Goal: Information Seeking & Learning: Find specific fact

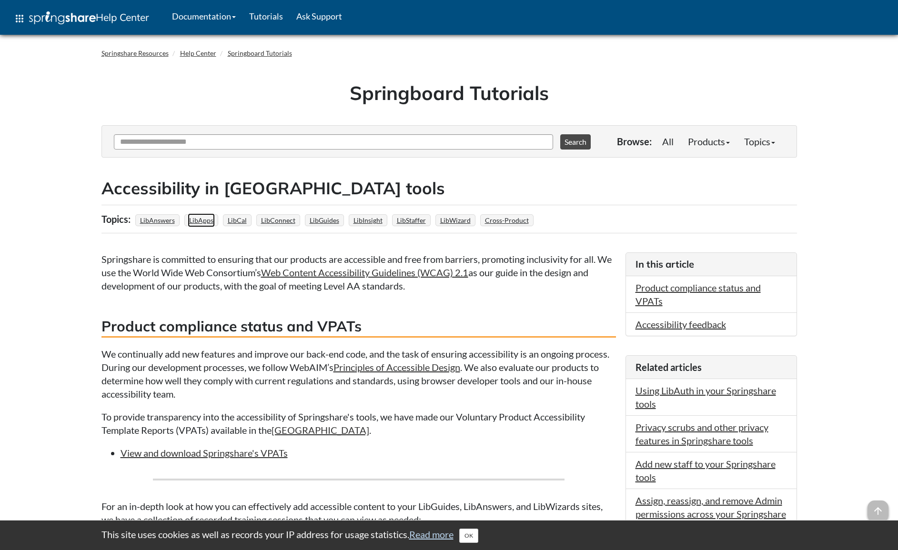
click at [205, 218] on link "LibApps" at bounding box center [201, 220] width 27 height 14
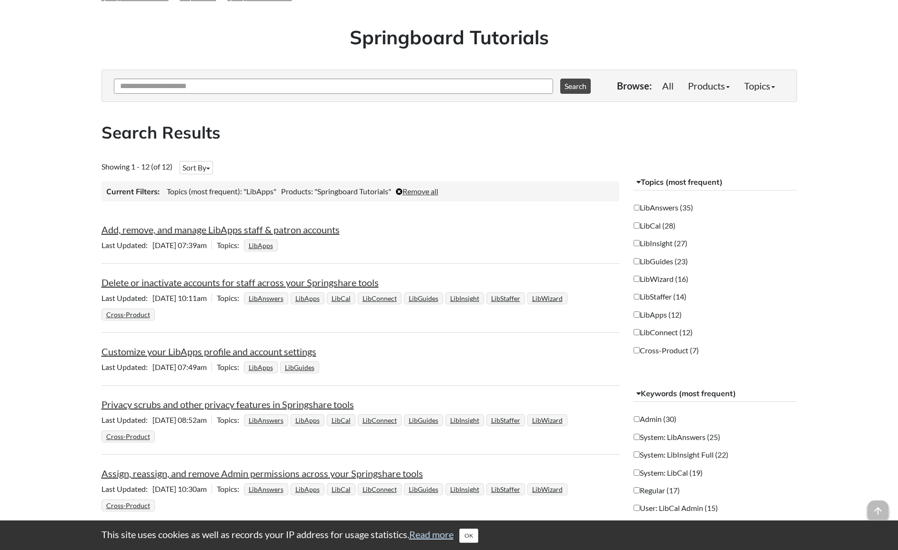
scroll to position [36, 0]
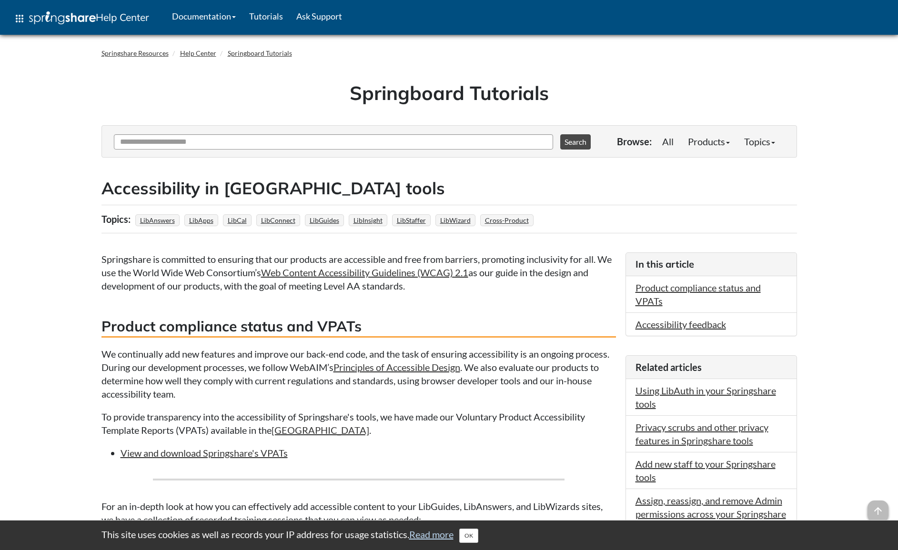
click at [364, 328] on h3 "Product compliance status and VPATs" at bounding box center [358, 326] width 514 height 21
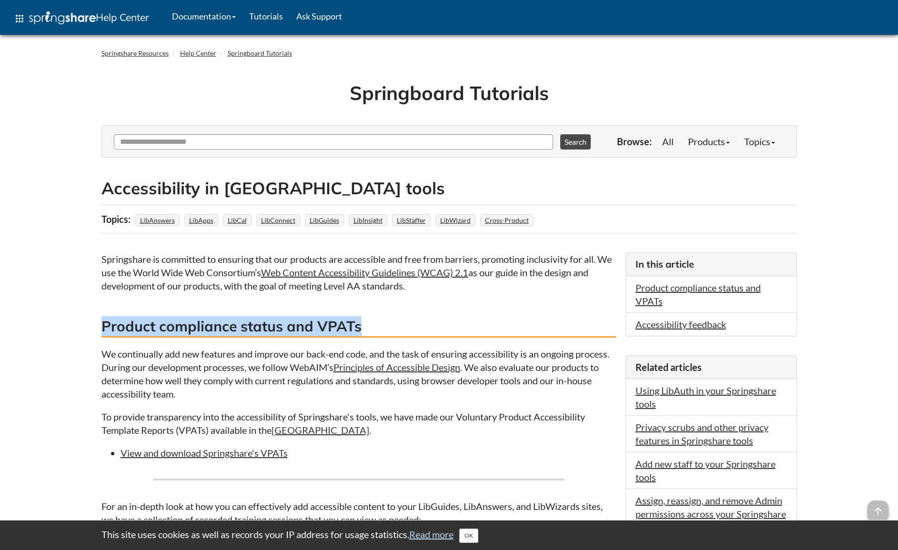
drag, startPoint x: 364, startPoint y: 323, endPoint x: 83, endPoint y: 315, distance: 281.1
click at [83, 315] on body "This site uses cookies as well as records your IP address for usage statistics.…" at bounding box center [449, 486] width 898 height 972
copy h3 "Product compliance status and VPATs"
